Goal: Complete application form: Complete application form

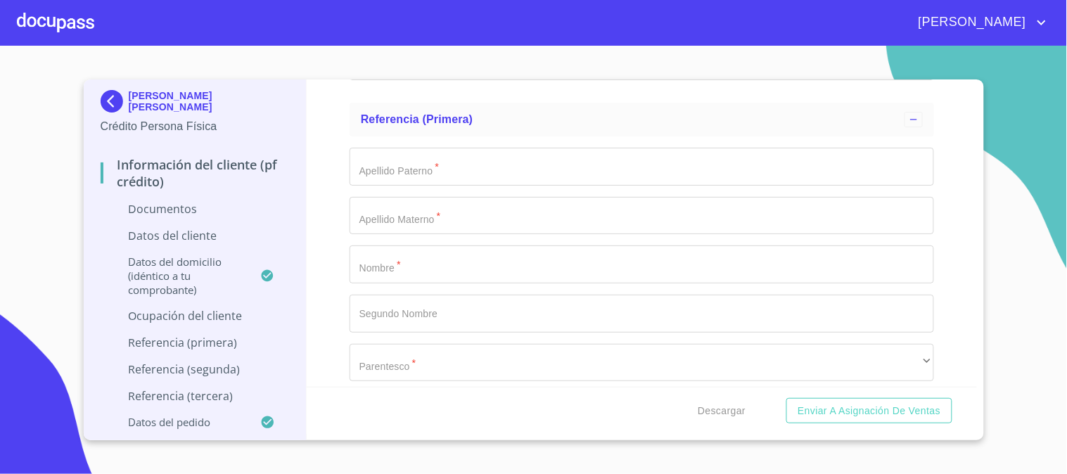
scroll to position [4257, 0]
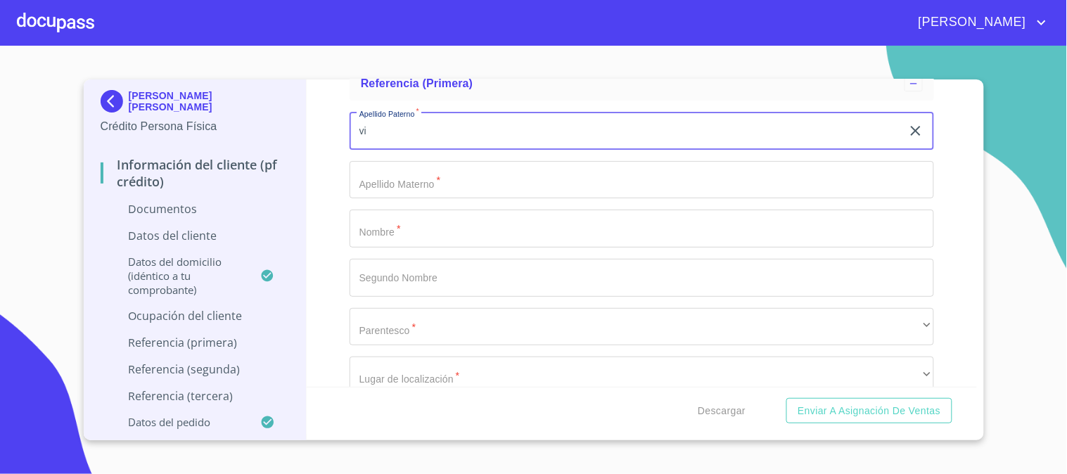
type input "v"
type input "V"
type input "a"
type input "[PERSON_NAME]"
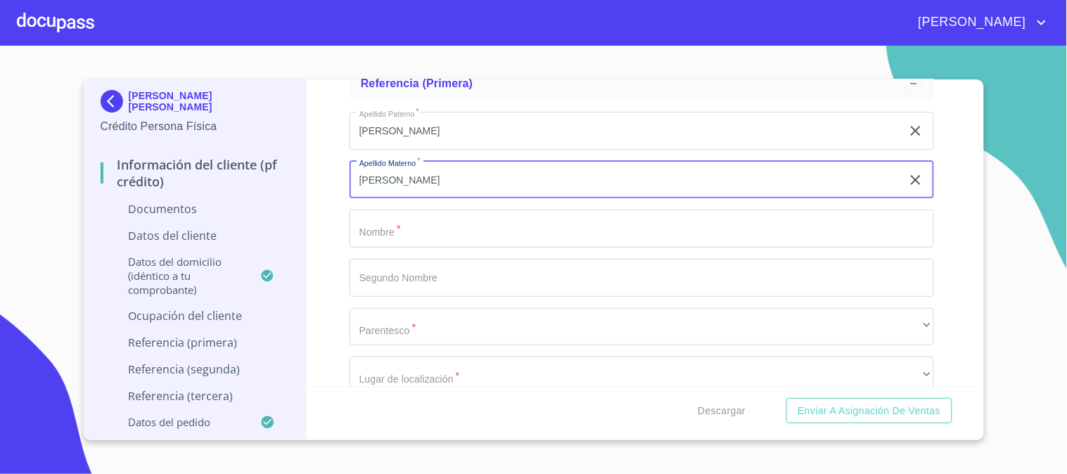
type input "[PERSON_NAME]"
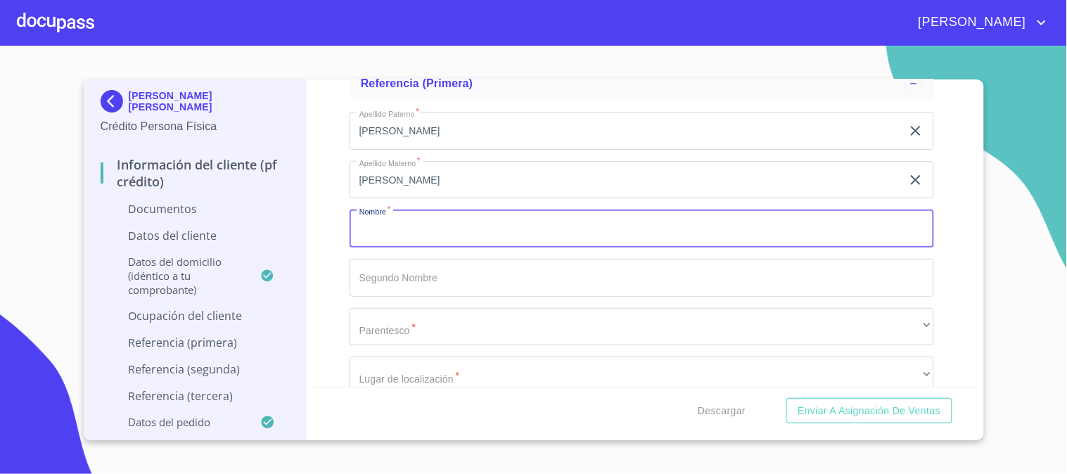
type input "M"
type input "[PERSON_NAME]"
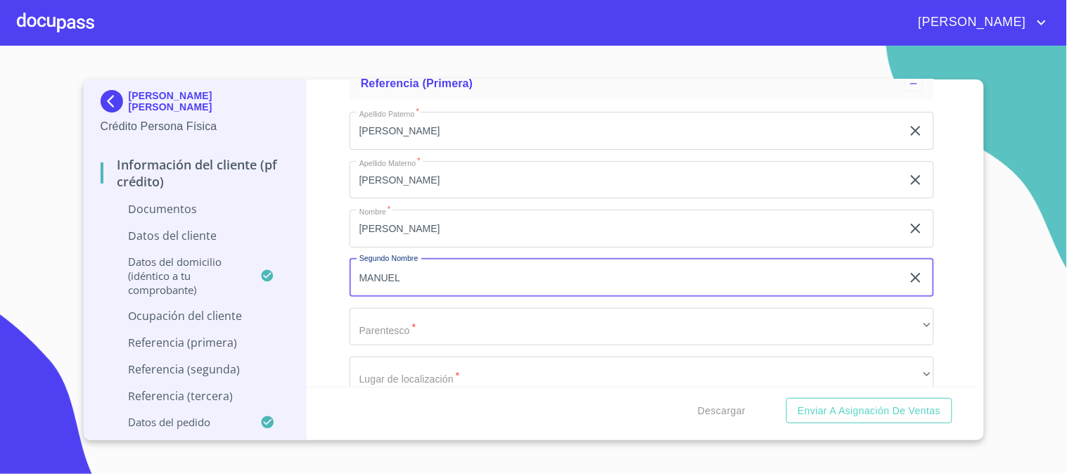
type input "MANUEL"
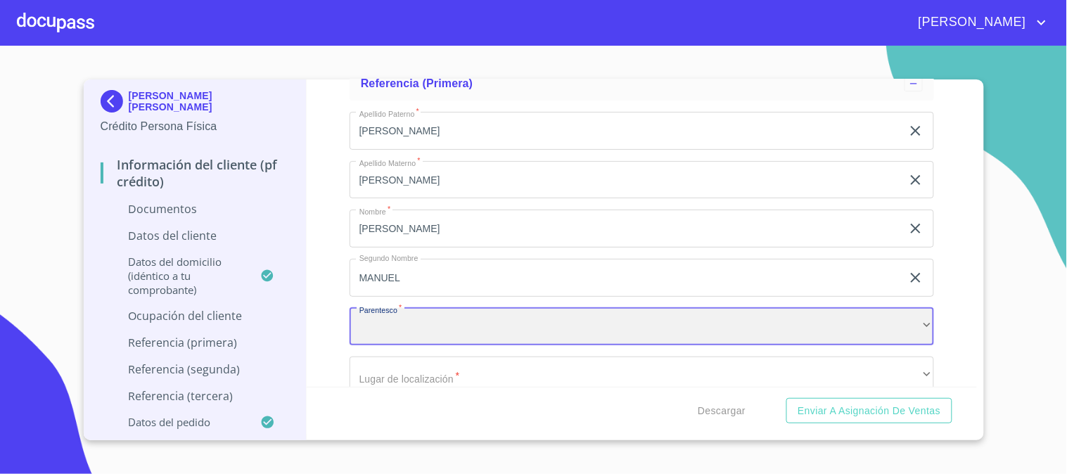
click at [552, 331] on div "​" at bounding box center [642, 327] width 585 height 38
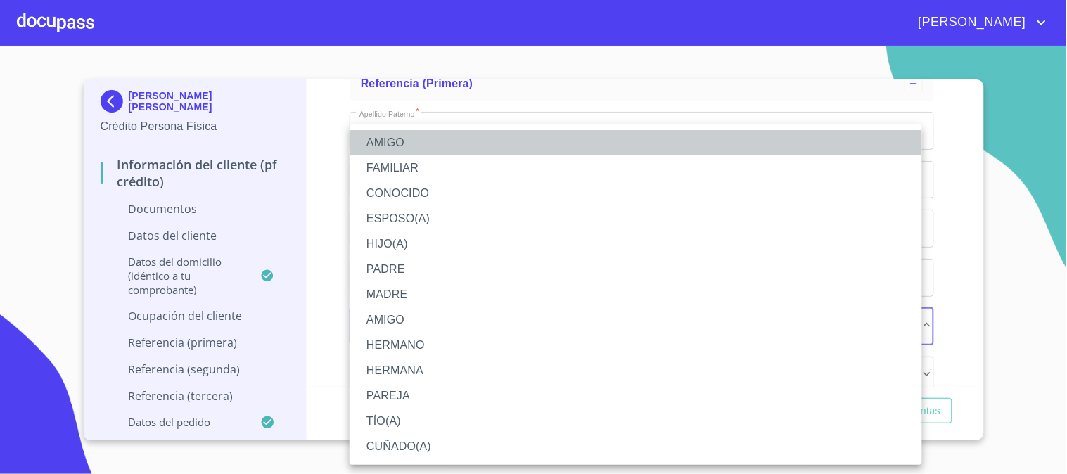
click at [383, 141] on li "AMIGO" at bounding box center [636, 142] width 573 height 25
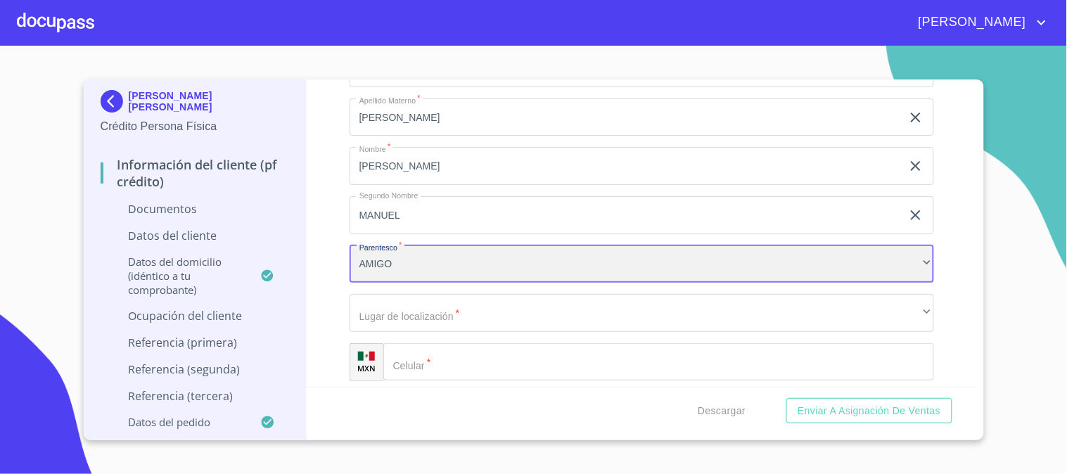
scroll to position [4414, 0]
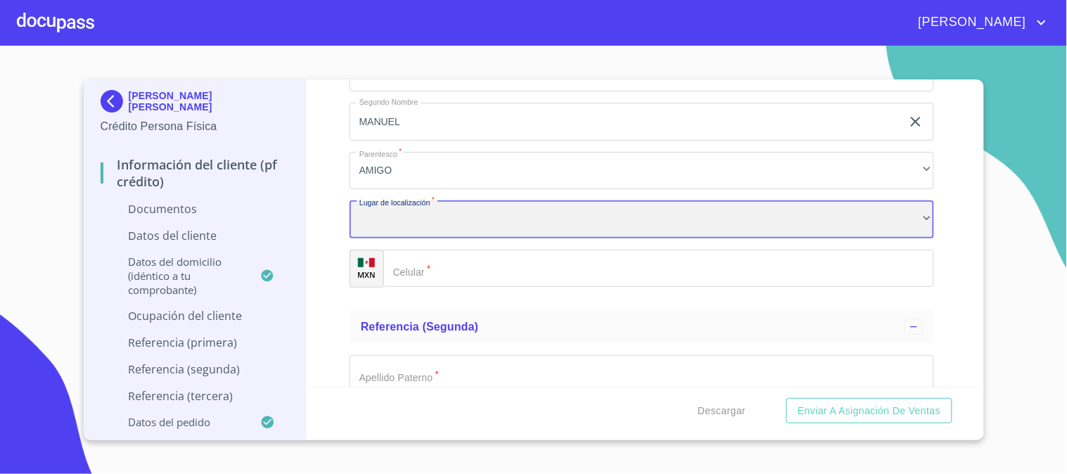
click at [388, 207] on div "​" at bounding box center [642, 219] width 585 height 38
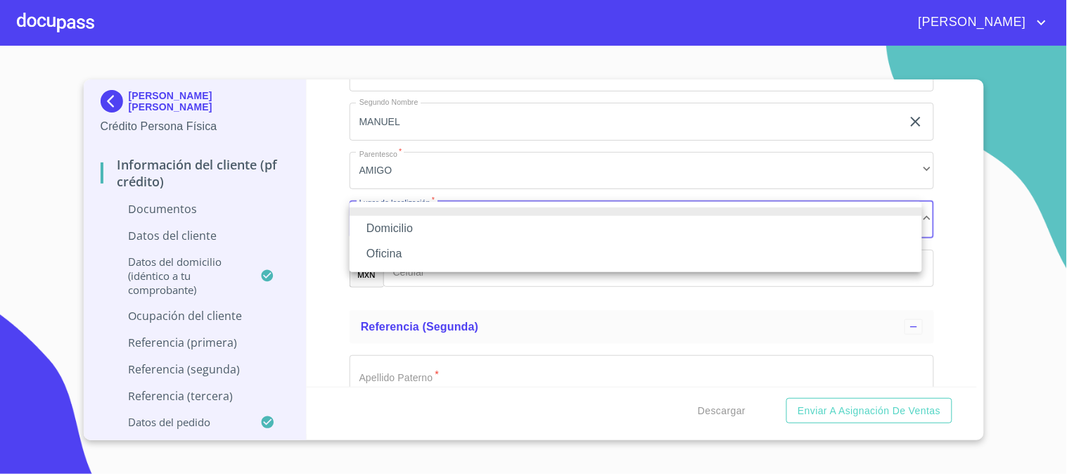
click at [391, 227] on li "Domicilio" at bounding box center [636, 228] width 573 height 25
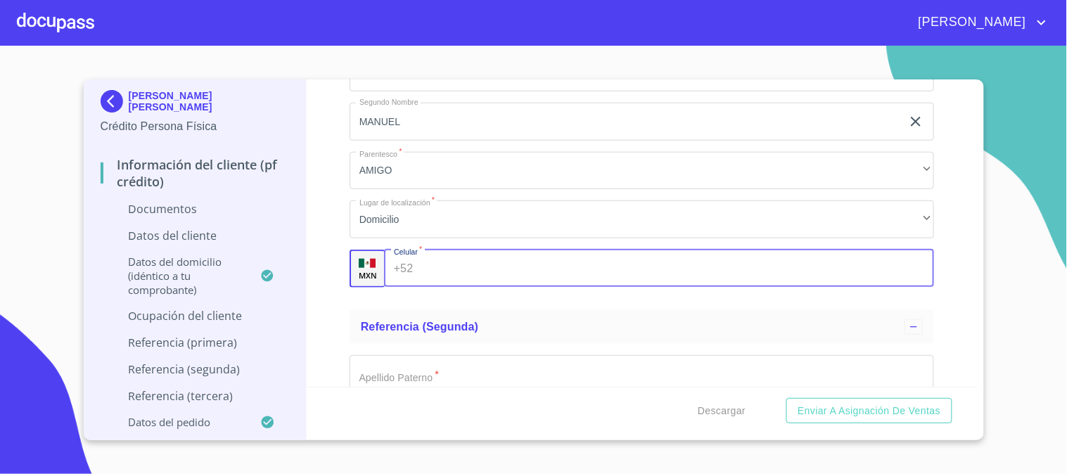
click at [419, 264] on input "Documento de identificación.   *" at bounding box center [677, 269] width 516 height 38
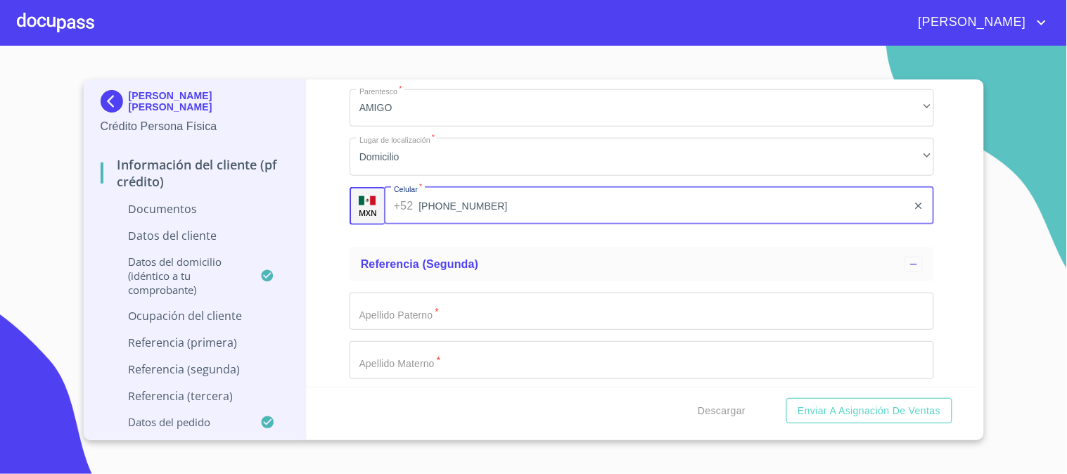
scroll to position [4648, 0]
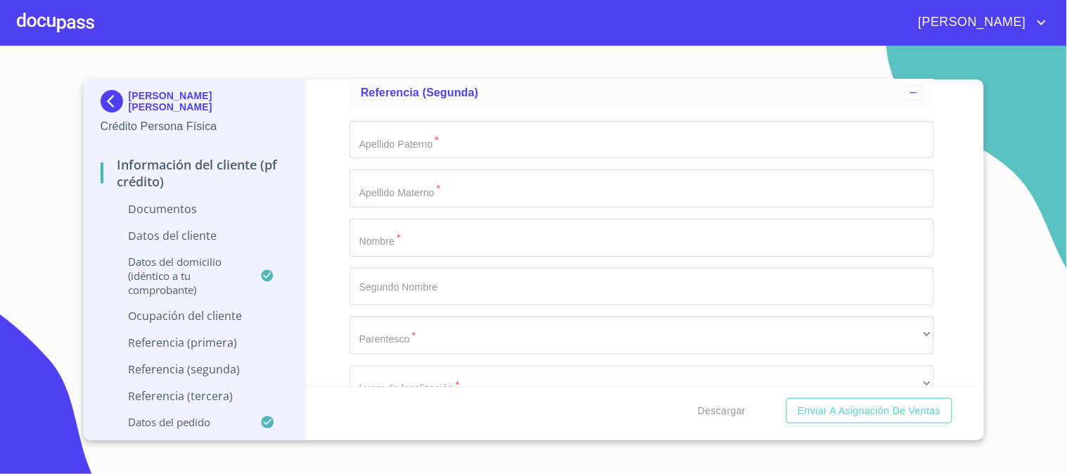
type input "[PHONE_NUMBER]"
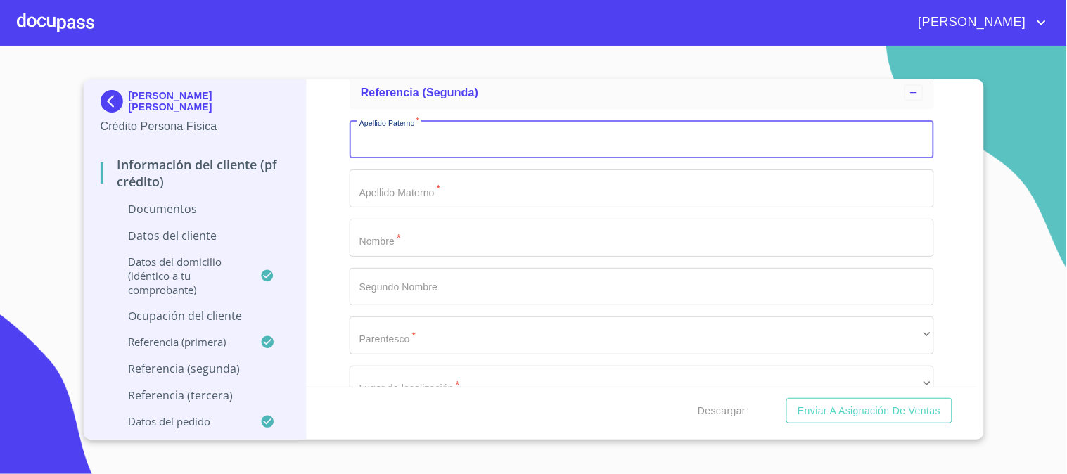
click at [410, 146] on input "Documento de identificación.   *" at bounding box center [642, 140] width 585 height 38
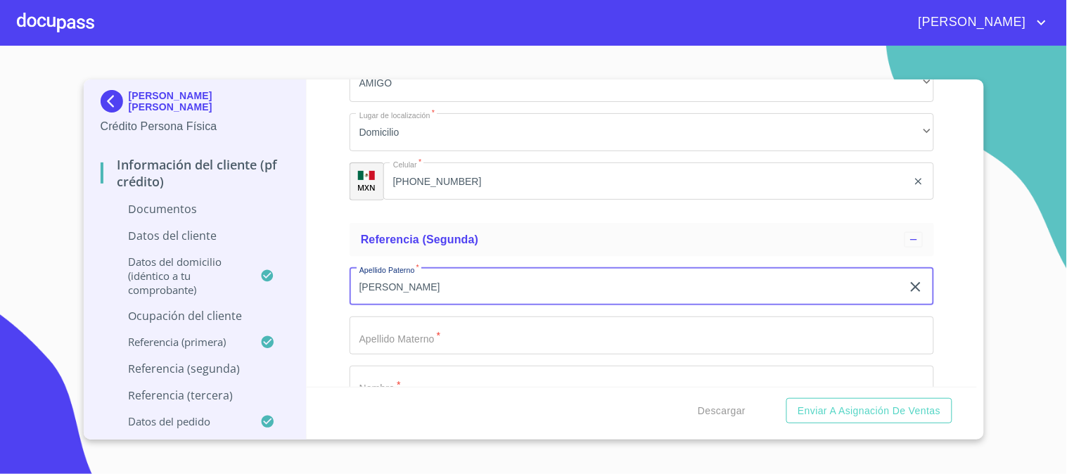
scroll to position [4414, 0]
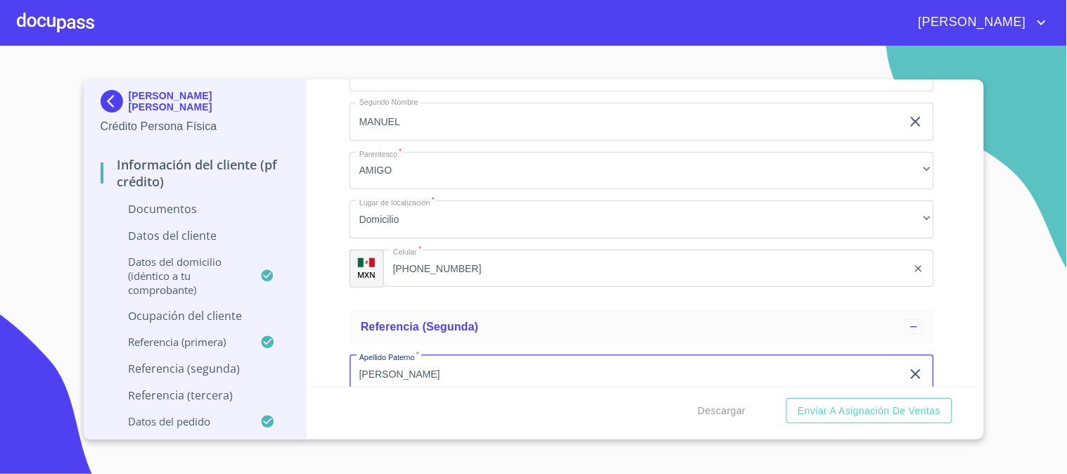
type input "[PERSON_NAME]"
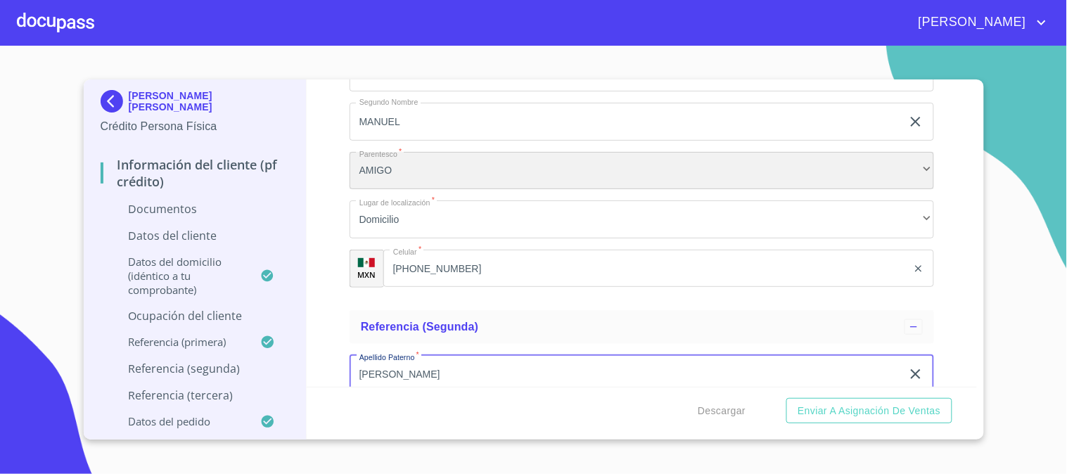
click at [423, 179] on div "AMIGO" at bounding box center [642, 171] width 585 height 38
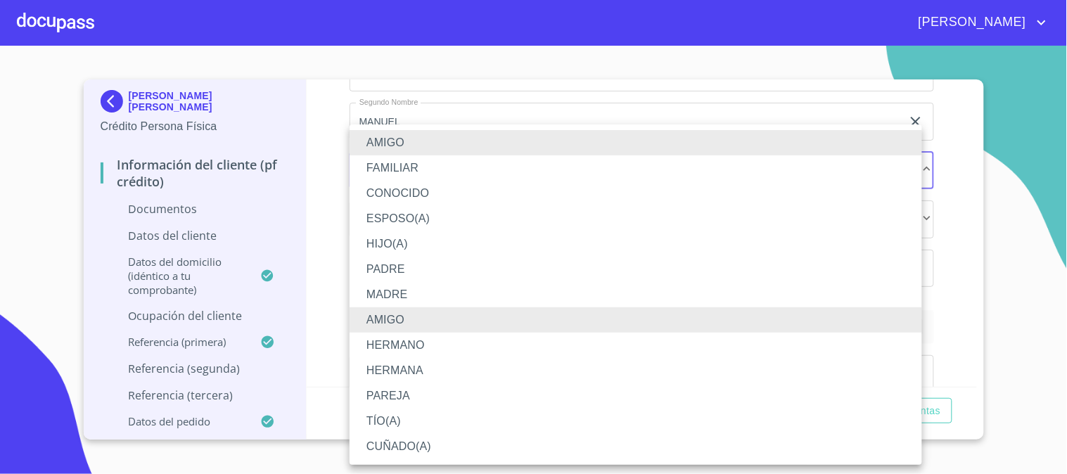
click at [443, 167] on li "FAMILIAR" at bounding box center [636, 167] width 573 height 25
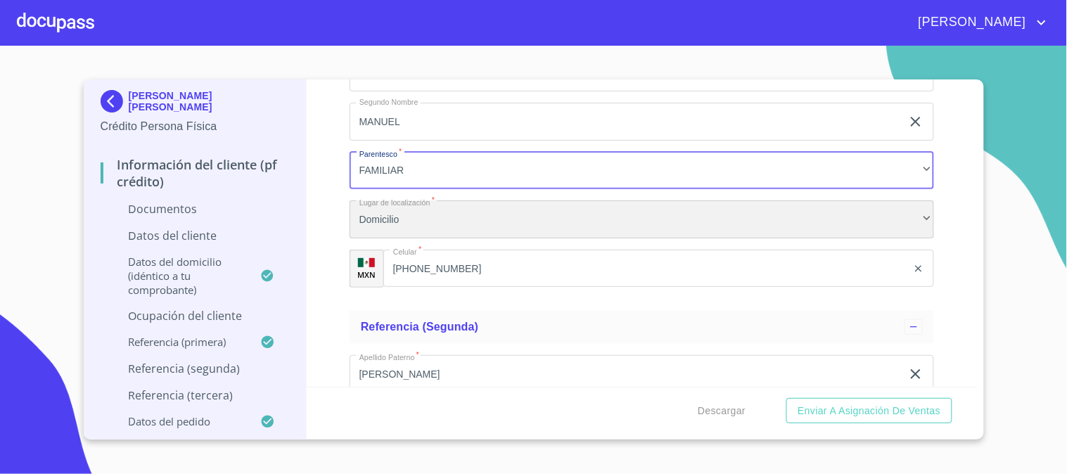
click at [444, 220] on div "Domicilio" at bounding box center [642, 219] width 585 height 38
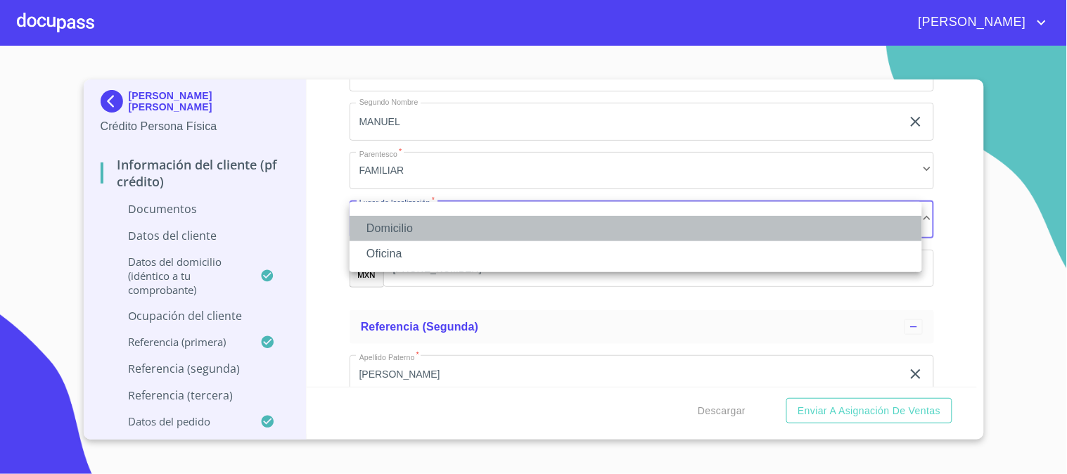
click at [444, 220] on li "Domicilio" at bounding box center [636, 228] width 573 height 25
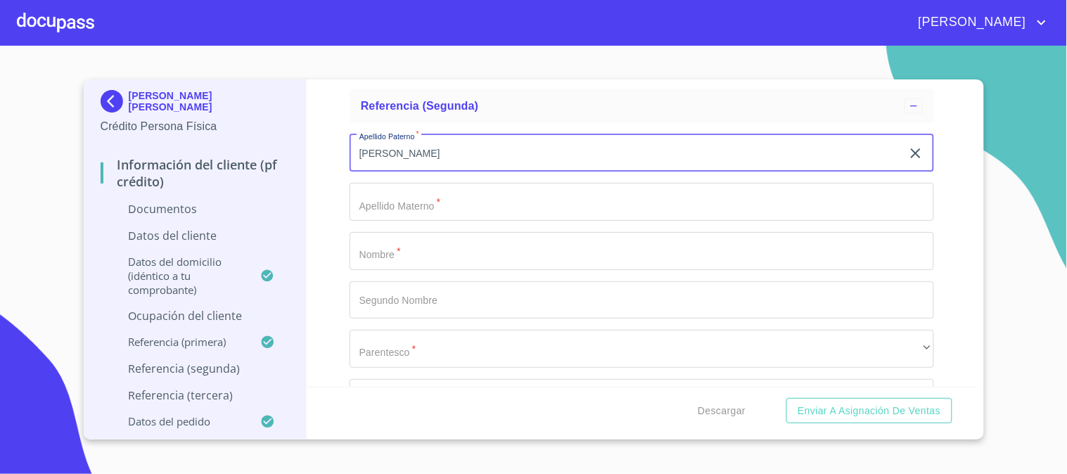
scroll to position [4648, 0]
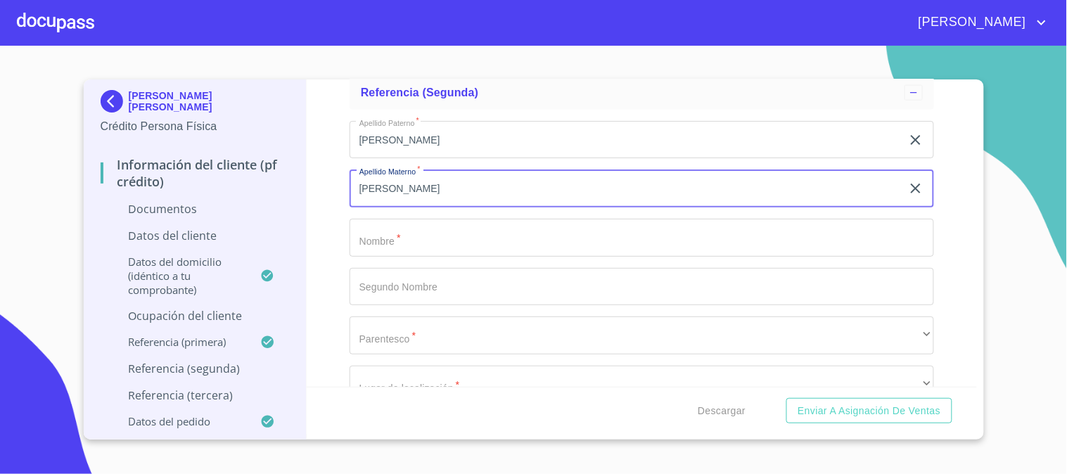
type input "[PERSON_NAME]"
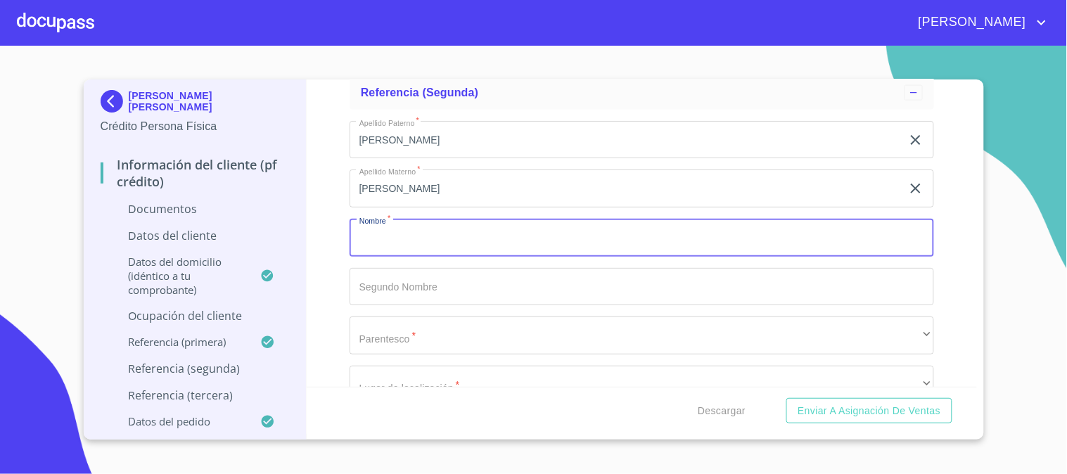
click at [380, 240] on input "Documento de identificación.   *" at bounding box center [642, 238] width 585 height 38
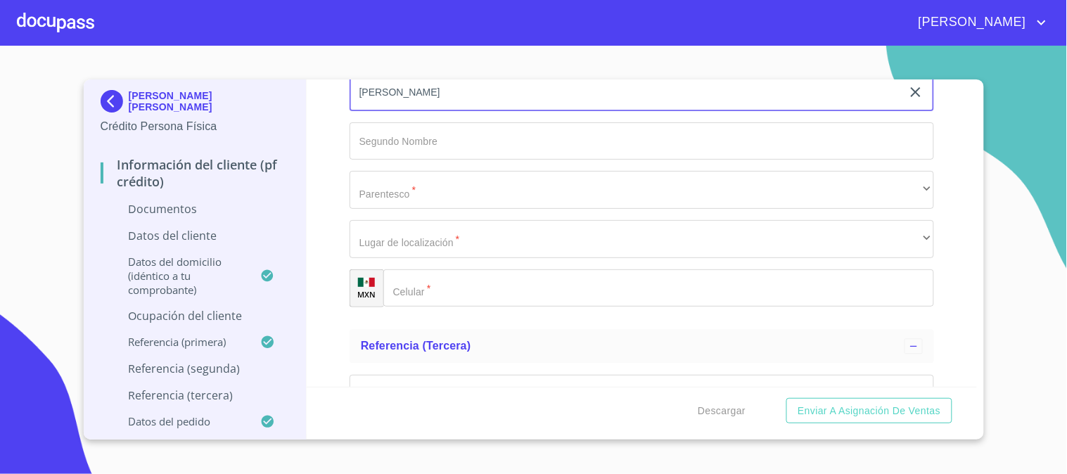
scroll to position [4805, 0]
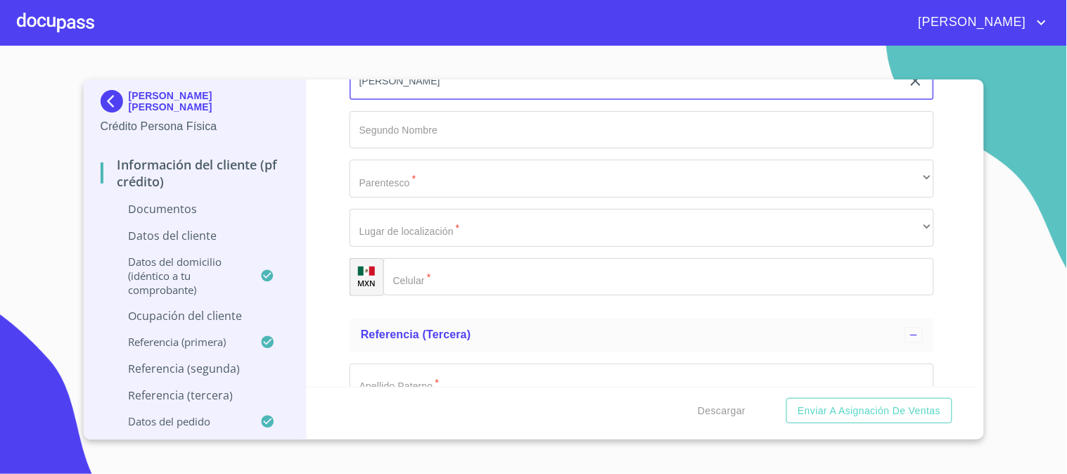
type input "[PERSON_NAME]"
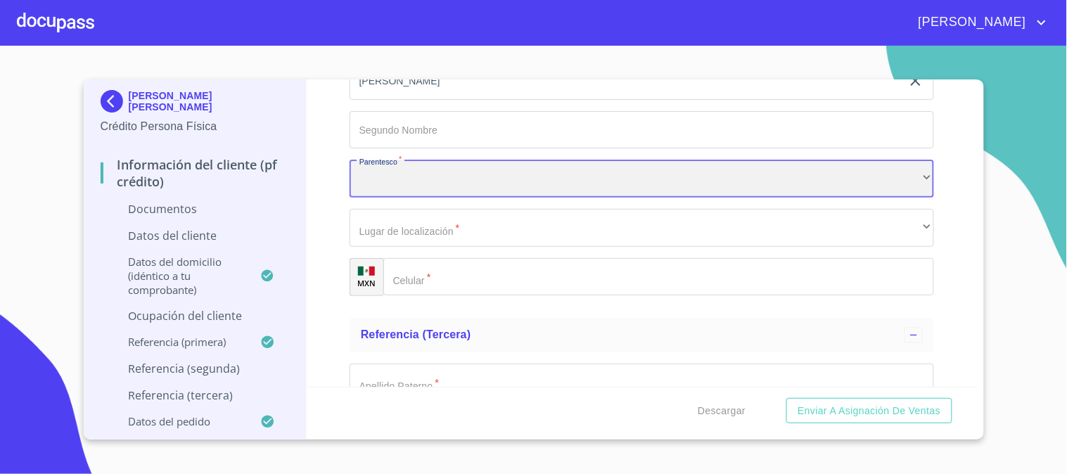
click at [387, 180] on div "​" at bounding box center [642, 179] width 585 height 38
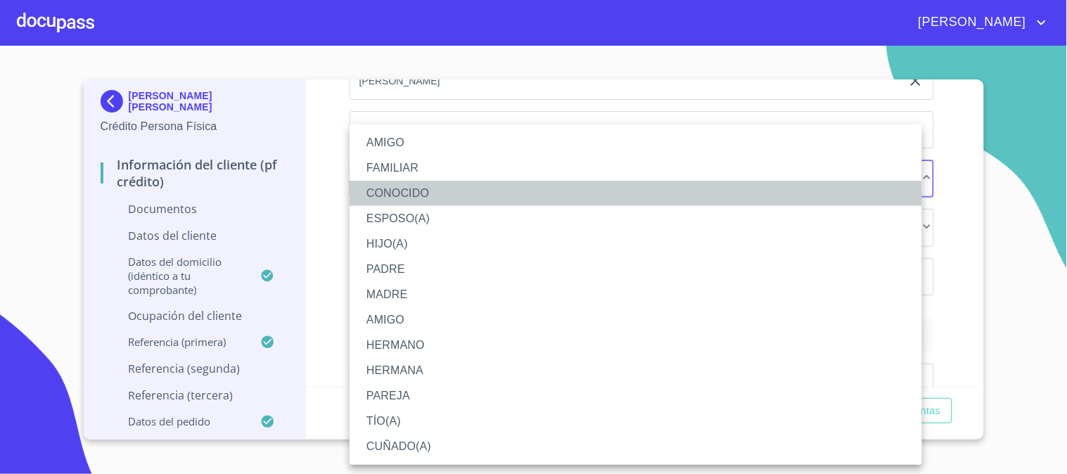
click at [419, 195] on li "CONOCIDO" at bounding box center [636, 193] width 573 height 25
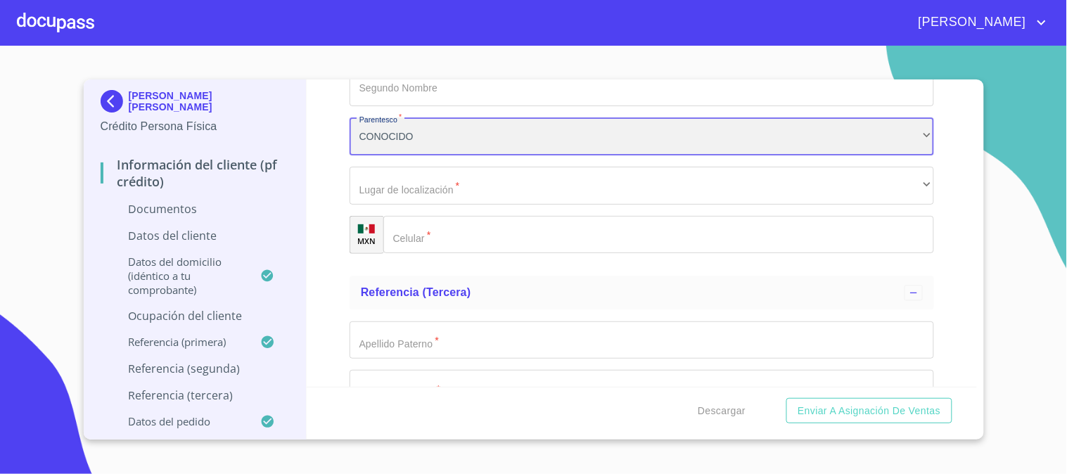
scroll to position [4883, 0]
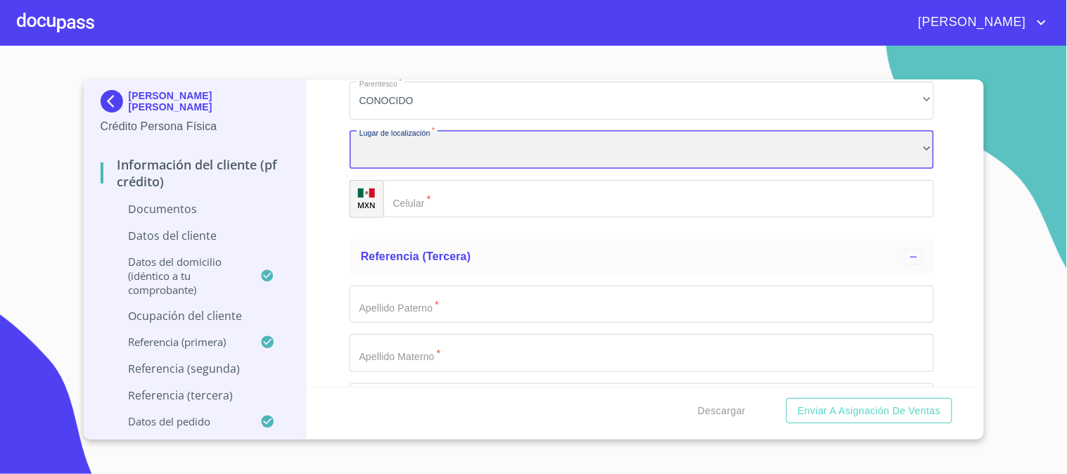
click at [418, 158] on div "​" at bounding box center [642, 150] width 585 height 38
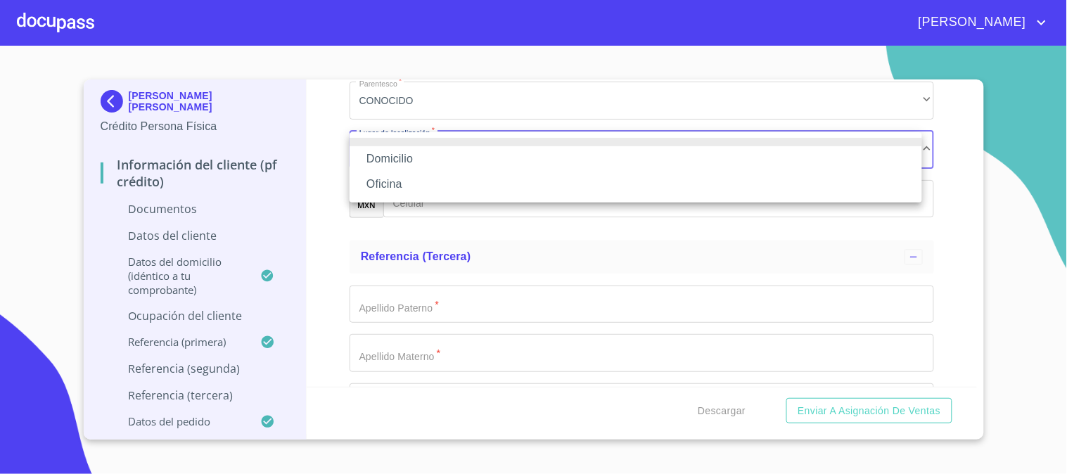
click at [407, 165] on li "Domicilio" at bounding box center [636, 158] width 573 height 25
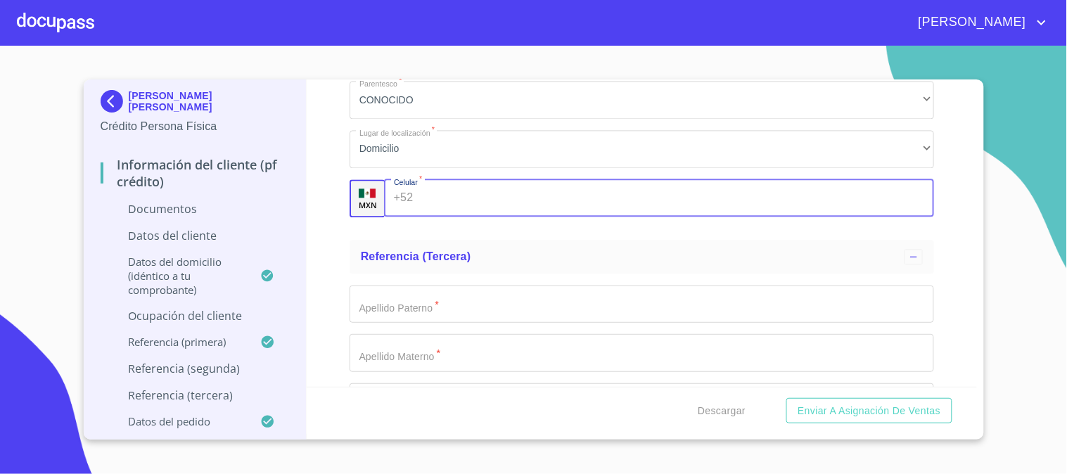
click at [412, 192] on div "+52 ​" at bounding box center [659, 199] width 550 height 38
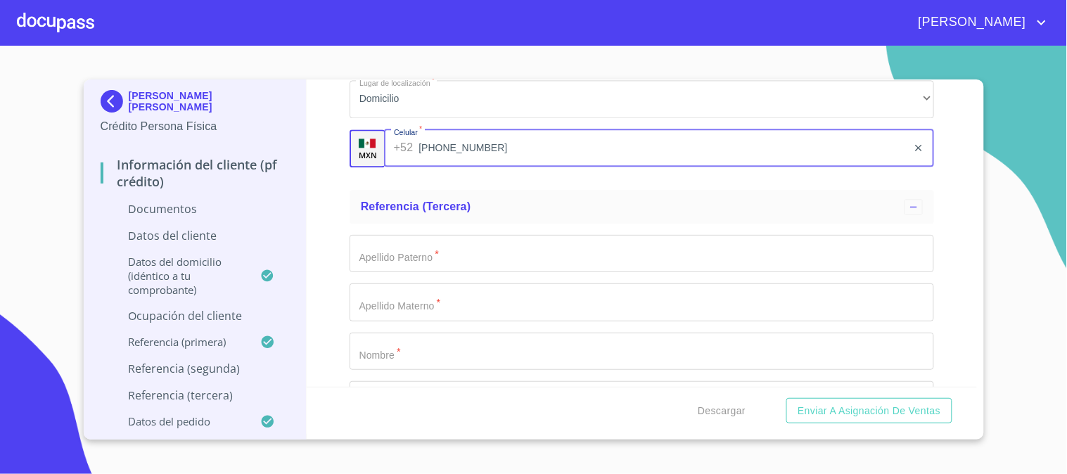
scroll to position [4961, 0]
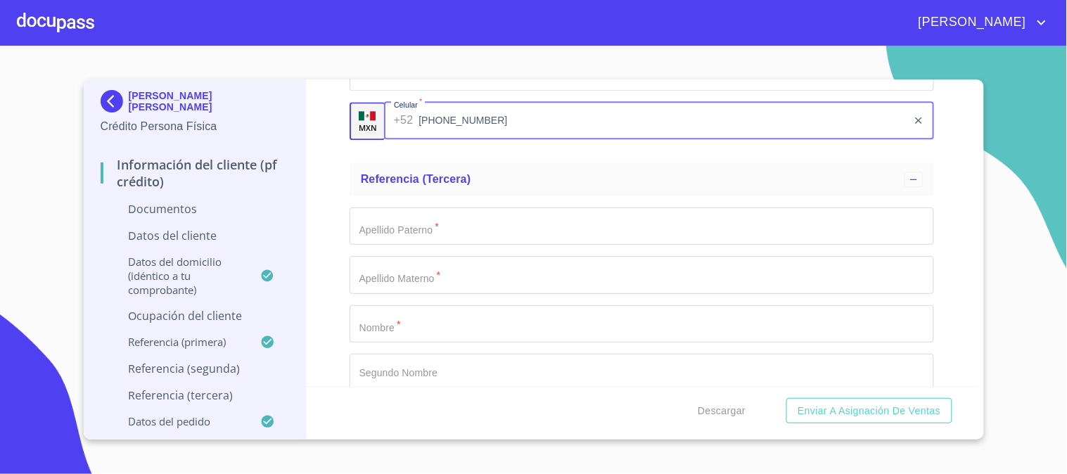
type input "[PHONE_NUMBER]"
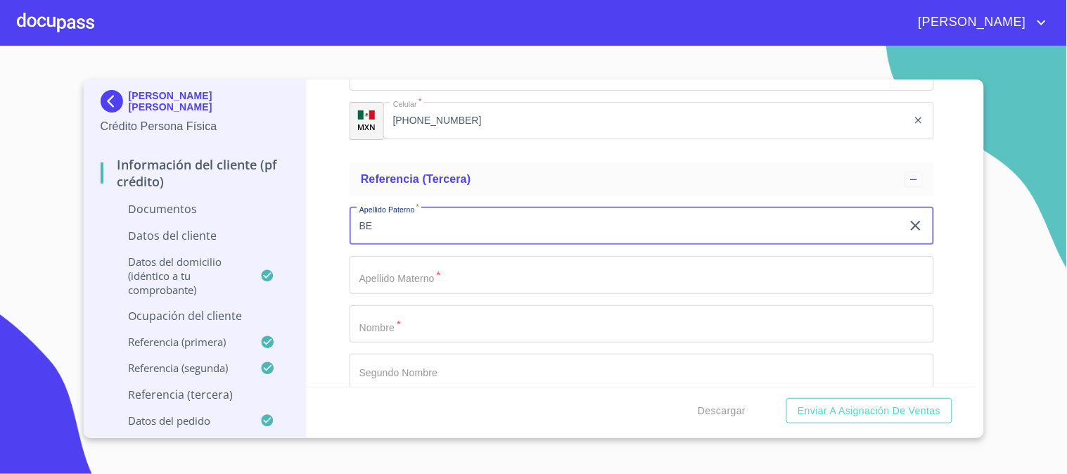
type input "B"
type input "[PERSON_NAME]"
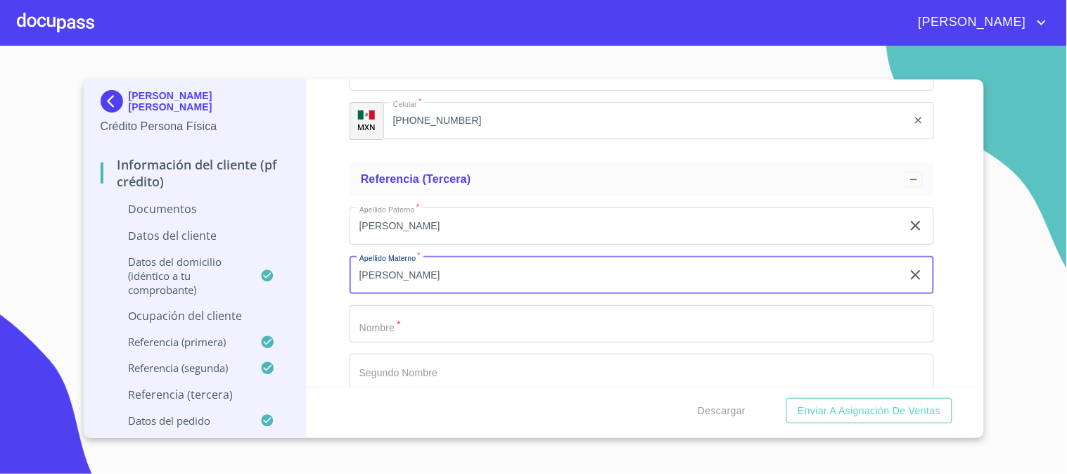
type input "[PERSON_NAME]"
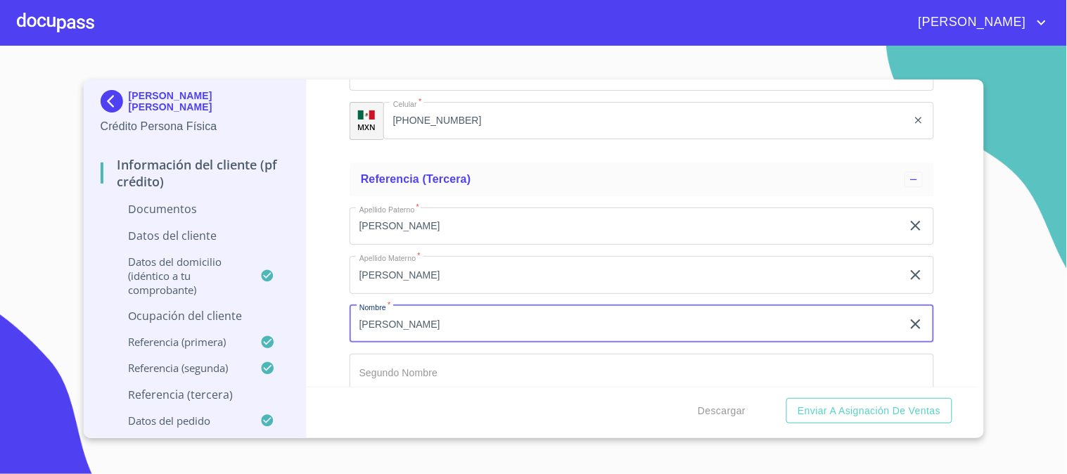
type input "[PERSON_NAME]"
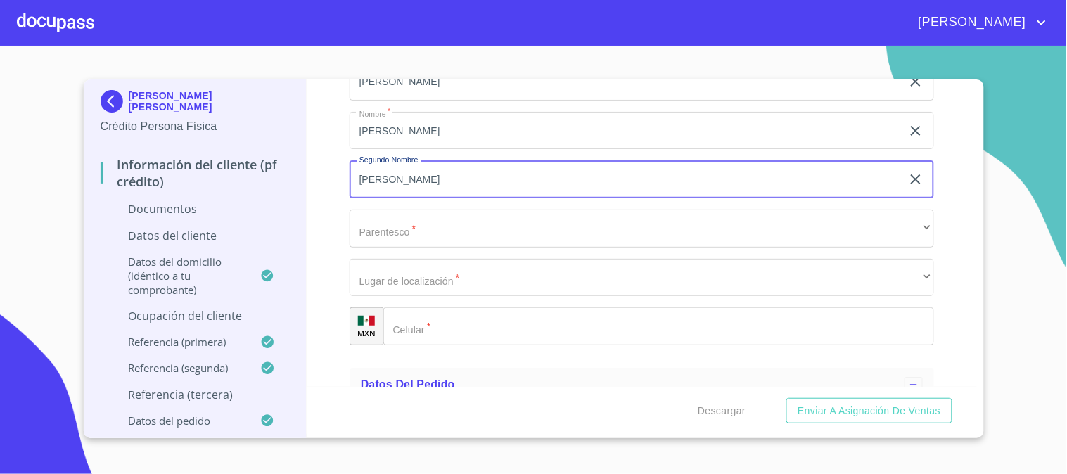
scroll to position [5199, 0]
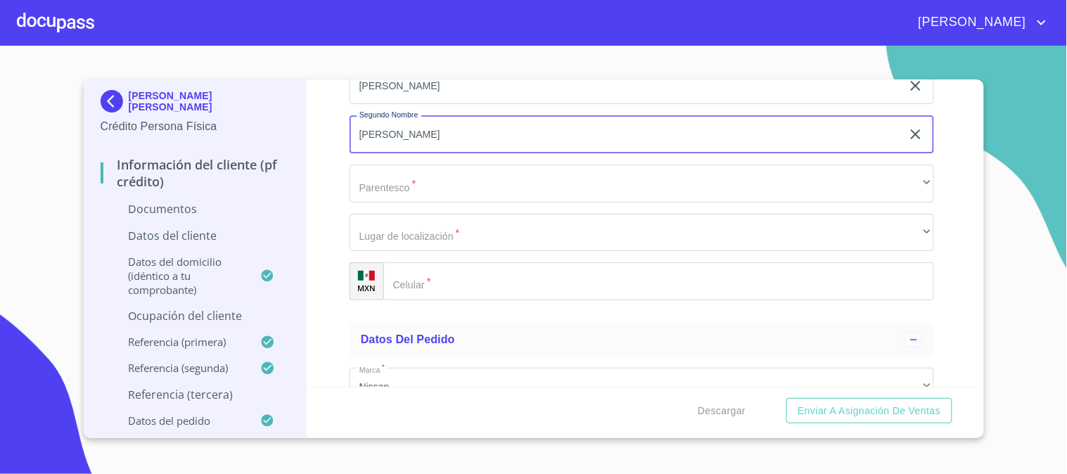
type input "[PERSON_NAME]"
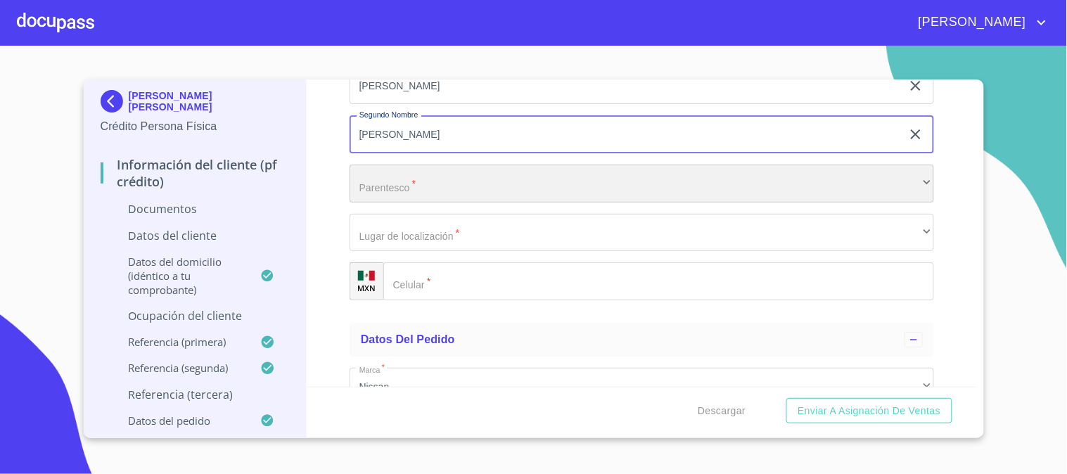
click at [447, 188] on div "​" at bounding box center [642, 184] width 585 height 38
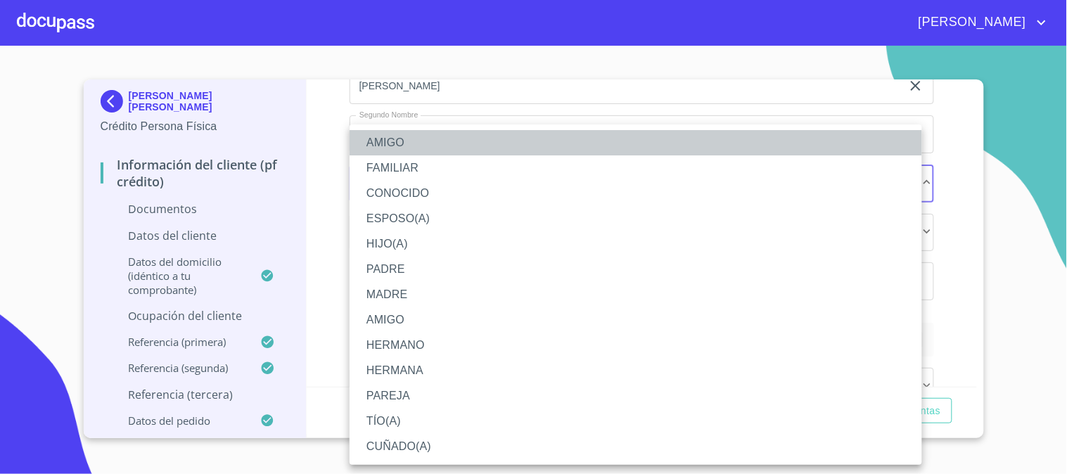
click at [416, 146] on li "AMIGO" at bounding box center [636, 142] width 573 height 25
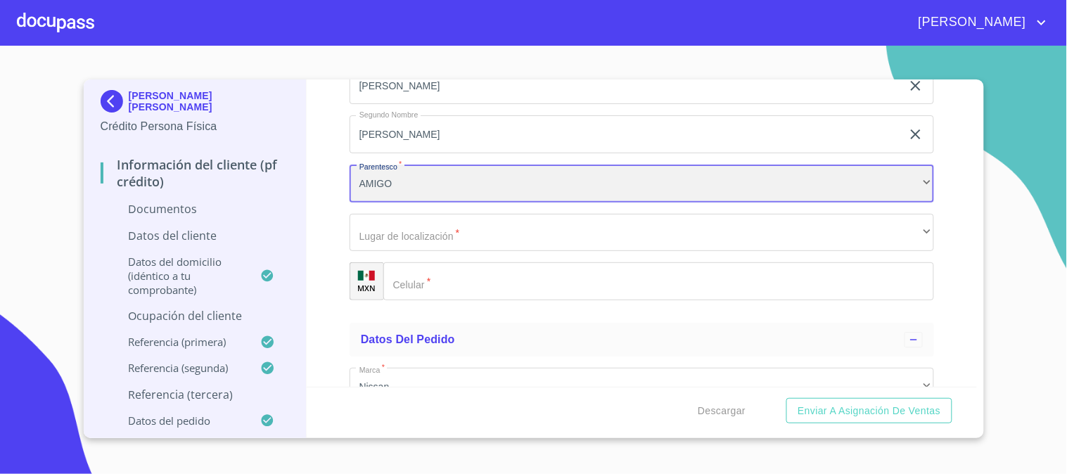
click at [423, 179] on div "AMIGO" at bounding box center [642, 184] width 585 height 38
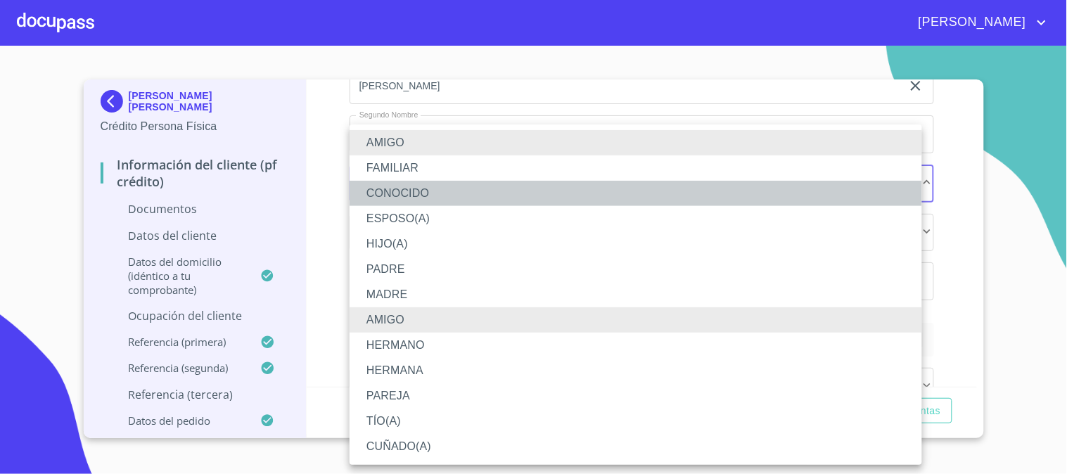
click at [412, 197] on li "CONOCIDO" at bounding box center [636, 193] width 573 height 25
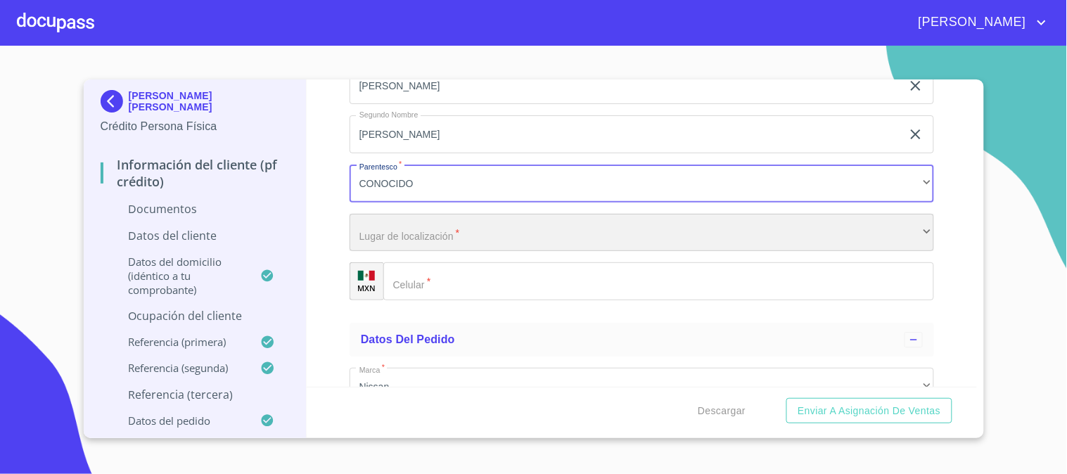
click at [419, 239] on div "​" at bounding box center [642, 233] width 585 height 38
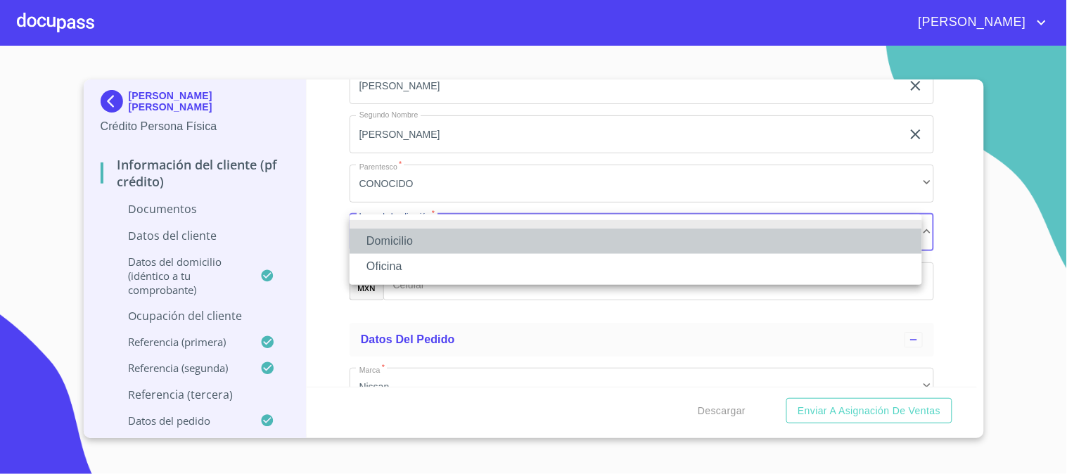
click at [418, 239] on li "Domicilio" at bounding box center [636, 241] width 573 height 25
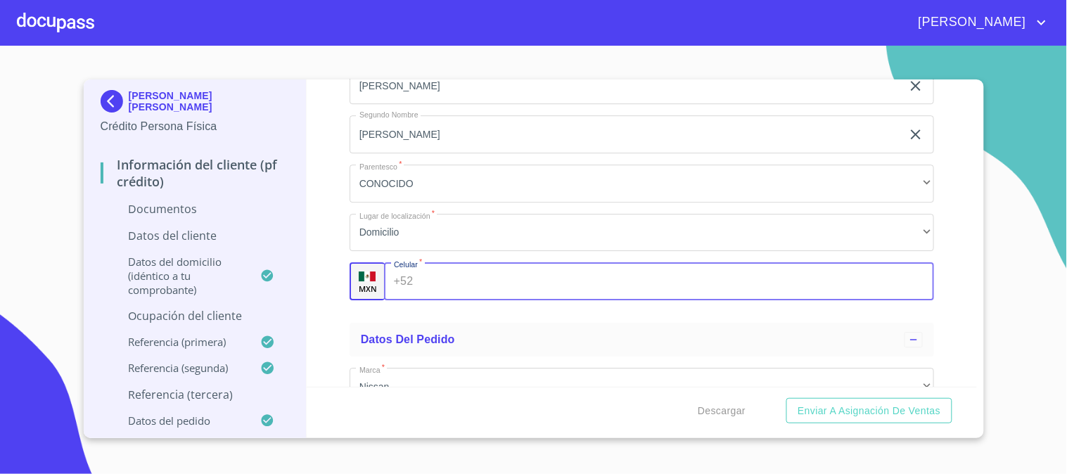
click at [419, 279] on input "Documento de identificación.   *" at bounding box center [677, 281] width 516 height 38
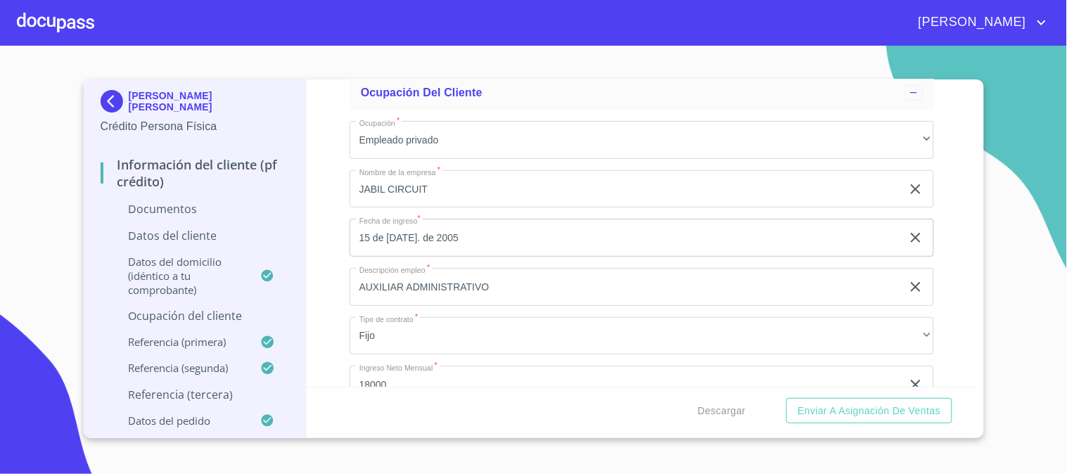
scroll to position [2929, 0]
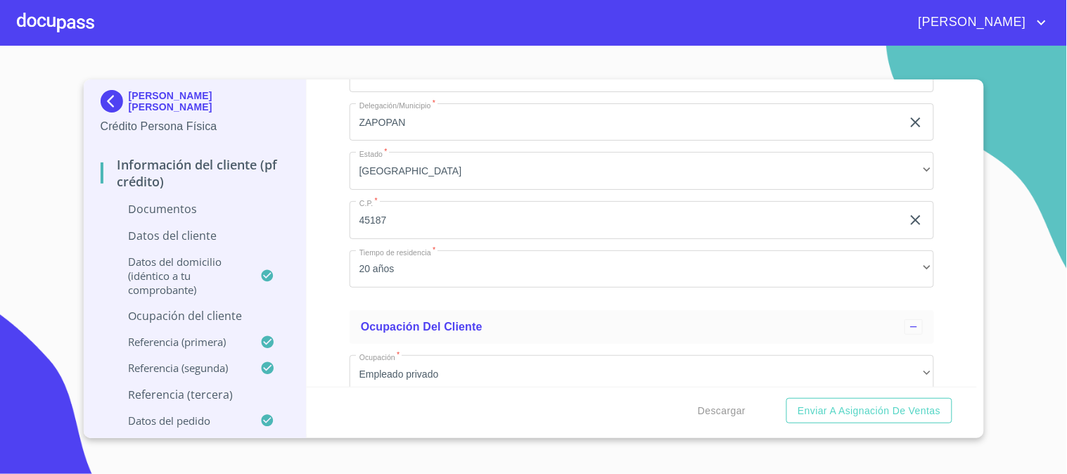
type input "[PHONE_NUMBER]"
